Goal: Check status: Check status

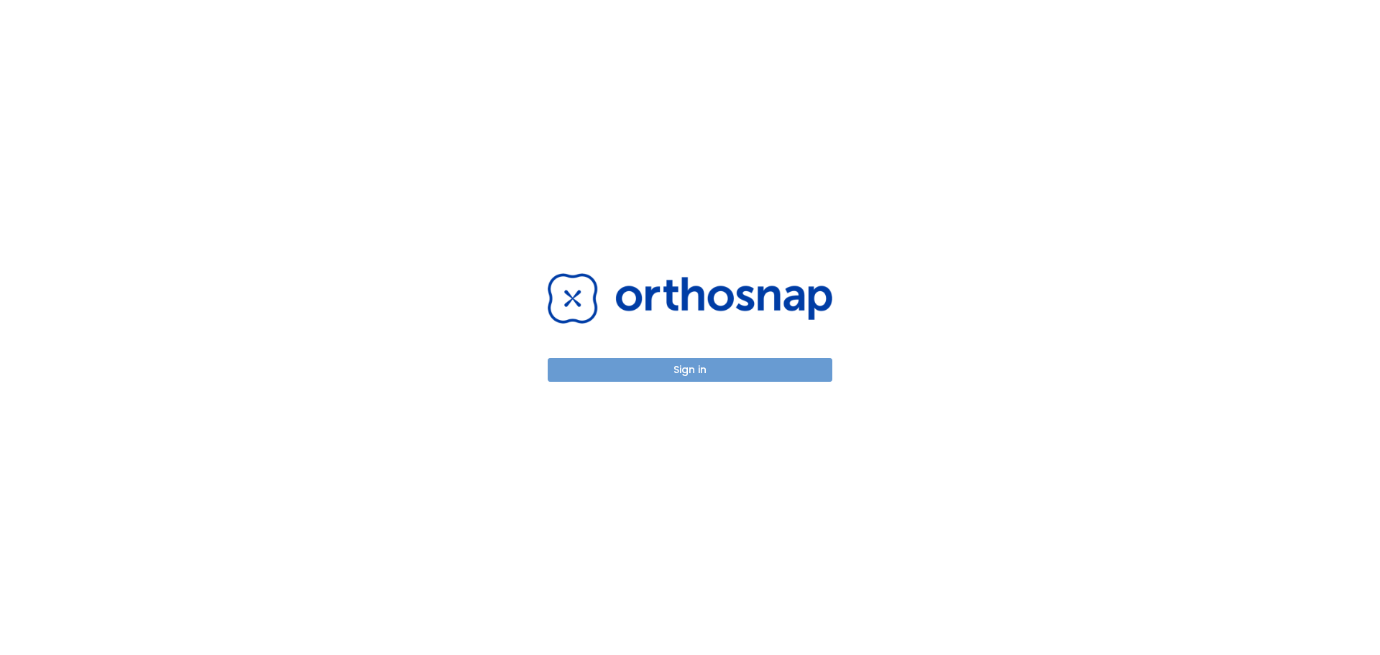
click at [718, 365] on button "Sign in" at bounding box center [690, 370] width 285 height 24
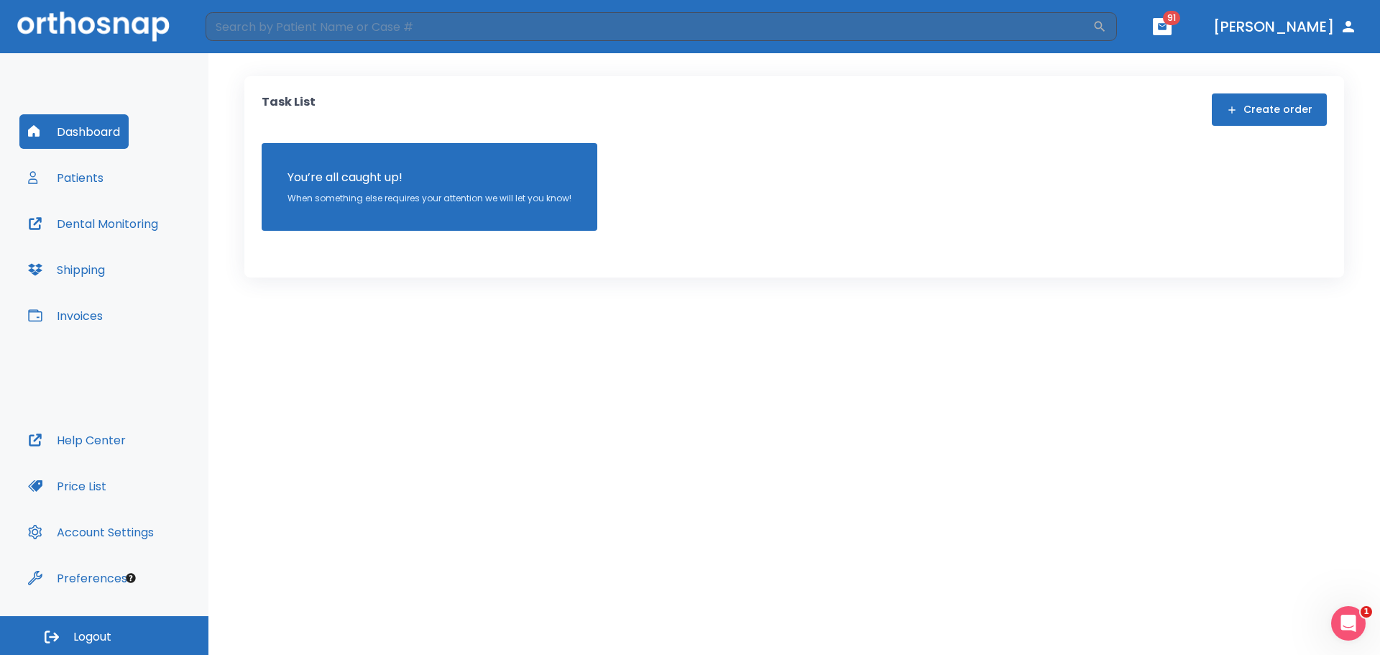
click at [94, 173] on button "Patients" at bounding box center [65, 177] width 93 height 34
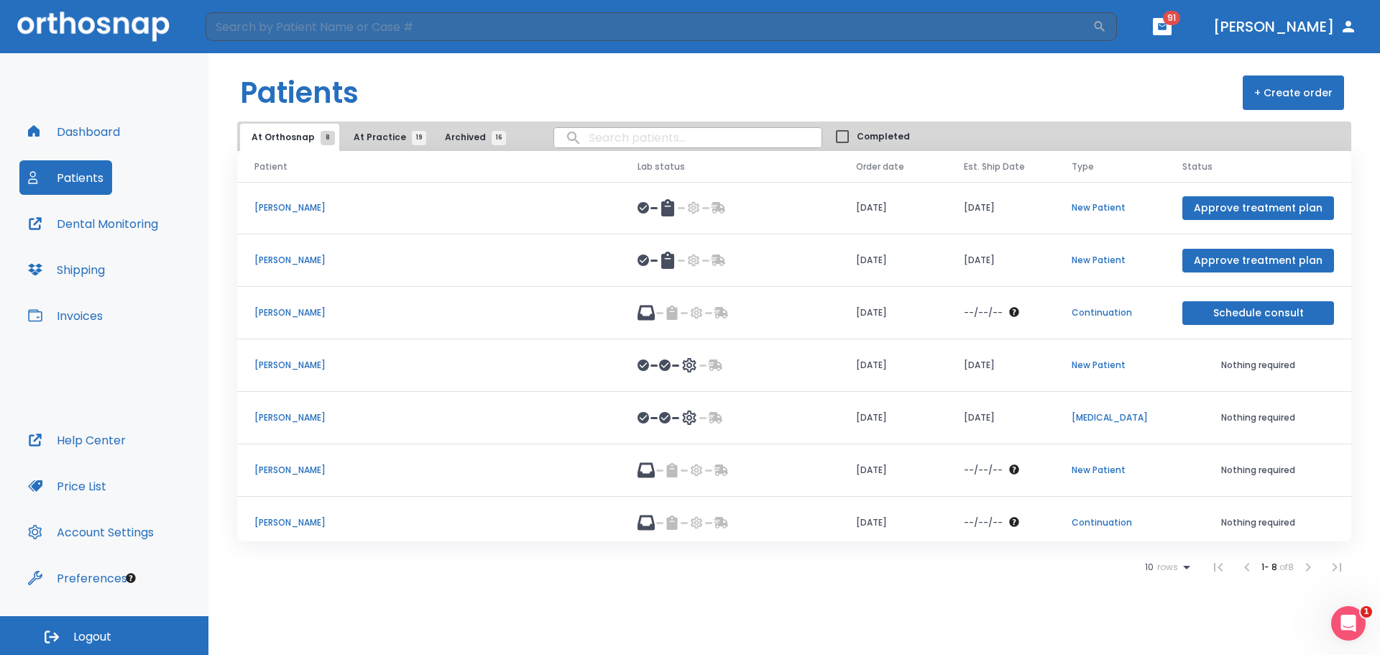
click at [295, 514] on td "[PERSON_NAME]" at bounding box center [428, 523] width 383 height 52
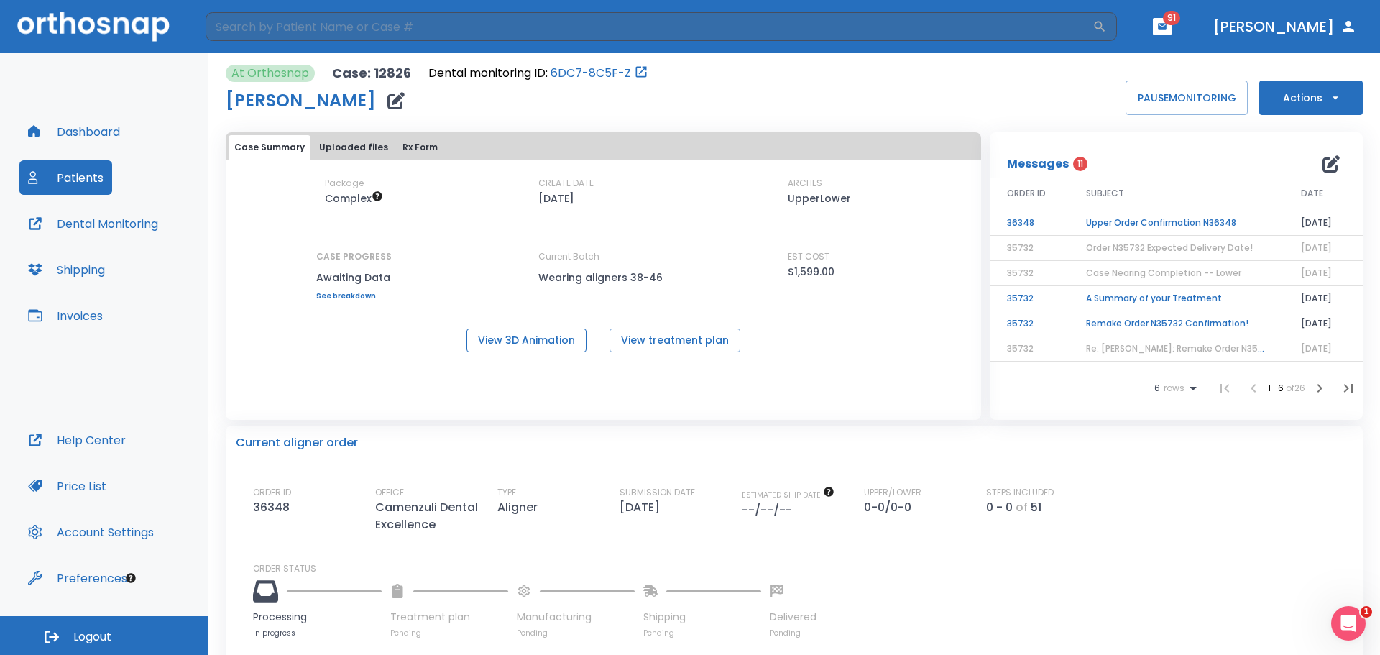
click at [546, 338] on button "View 3D Animation" at bounding box center [526, 340] width 120 height 24
